Goal: Transaction & Acquisition: Subscribe to service/newsletter

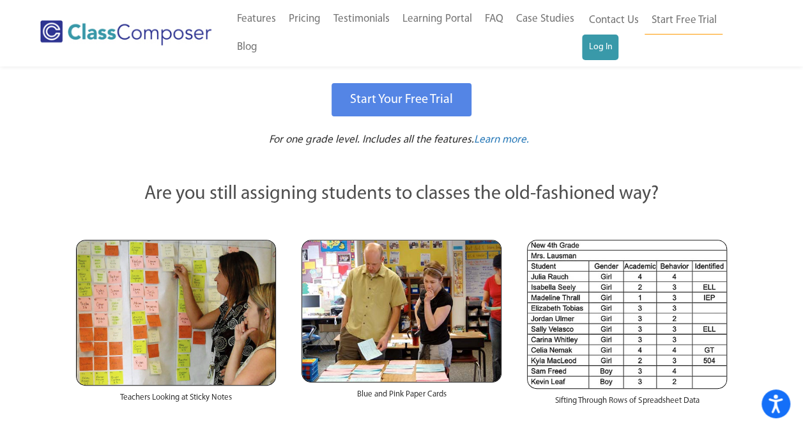
scroll to position [128, 0]
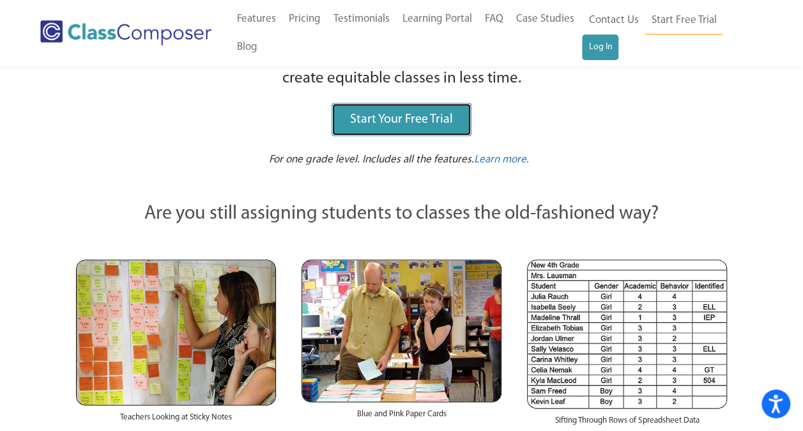
click at [417, 114] on span "Start Your Free Trial" at bounding box center [401, 119] width 103 height 13
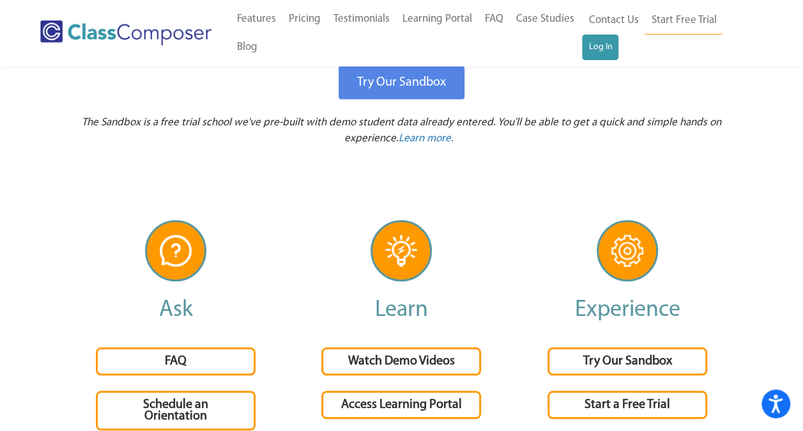
scroll to position [2748, 0]
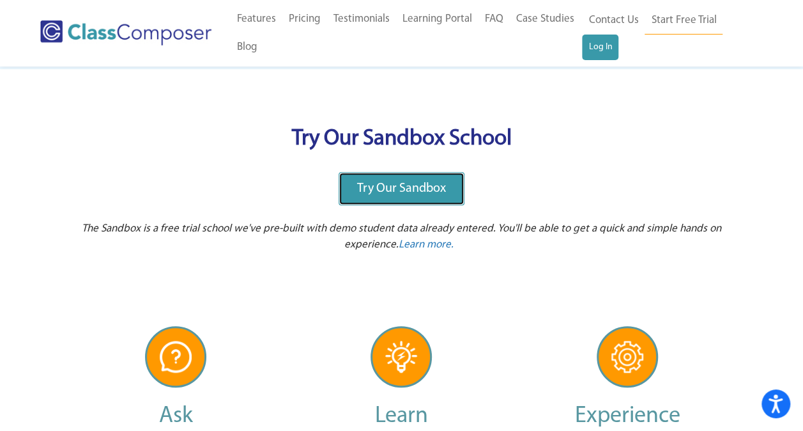
click at [393, 178] on link "Try Our Sandbox" at bounding box center [402, 188] width 126 height 33
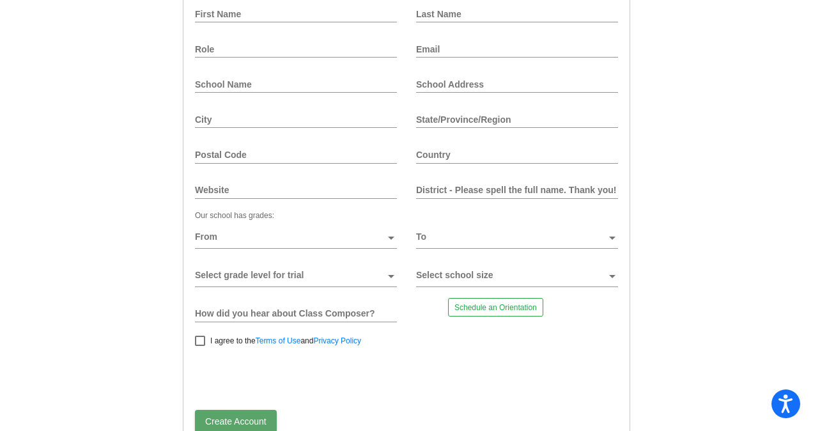
scroll to position [112, 0]
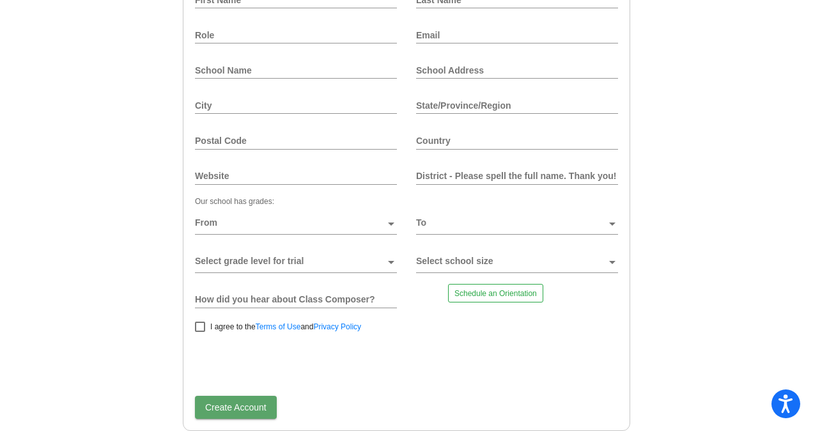
click at [390, 226] on div at bounding box center [391, 227] width 12 height 19
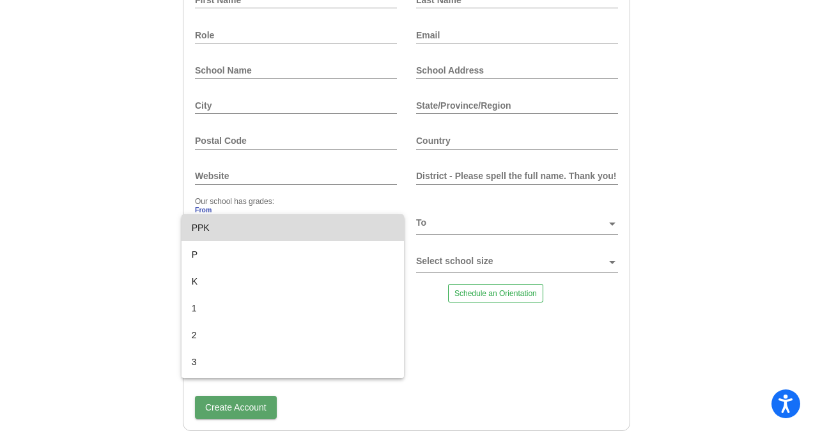
click at [390, 226] on mat-option "PPK" at bounding box center [293, 227] width 222 height 27
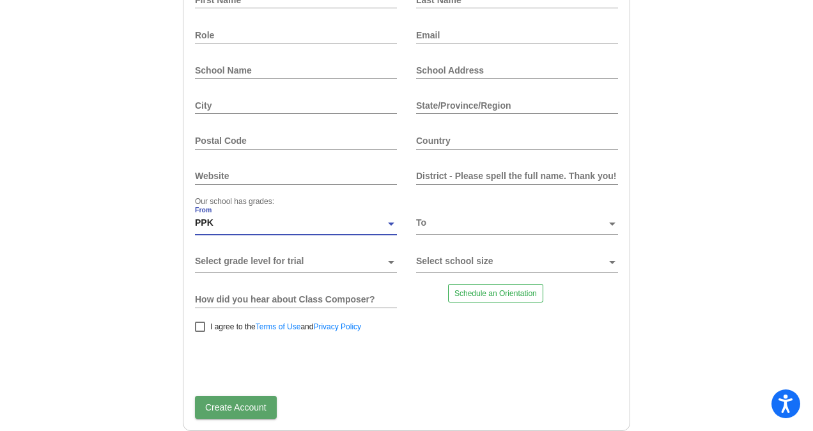
click at [474, 266] on span at bounding box center [511, 261] width 190 height 10
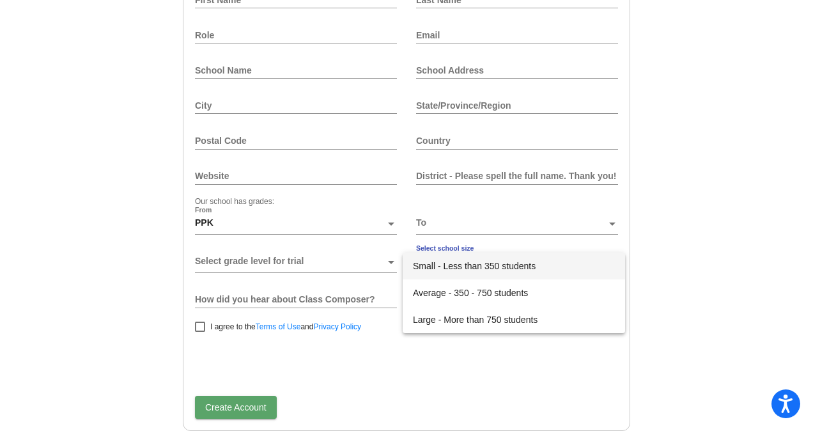
click at [475, 348] on div at bounding box center [406, 215] width 813 height 431
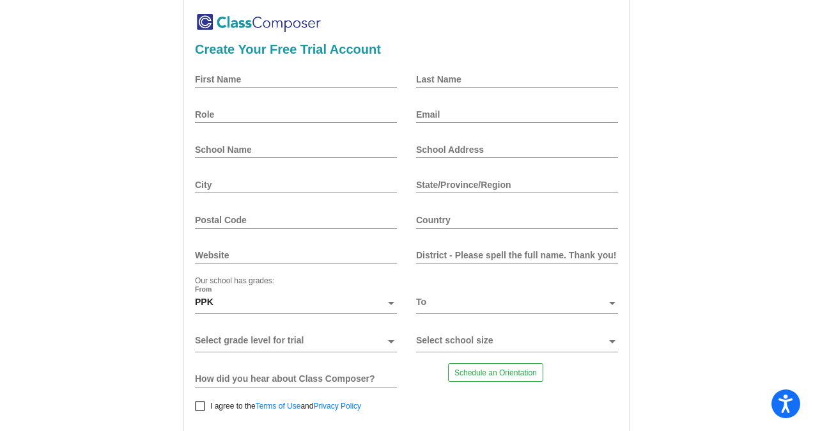
scroll to position [0, 0]
